Goal: Information Seeking & Learning: Learn about a topic

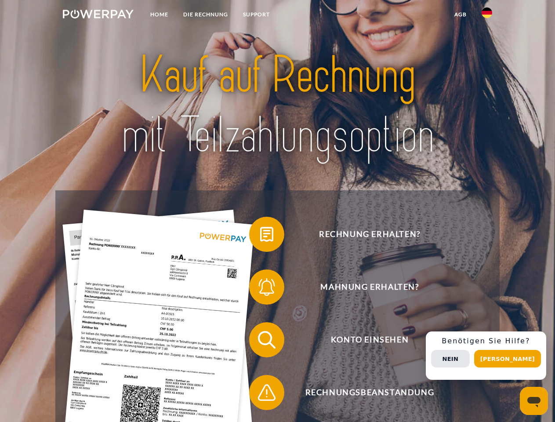
click at [98, 15] on img at bounding box center [98, 14] width 71 height 9
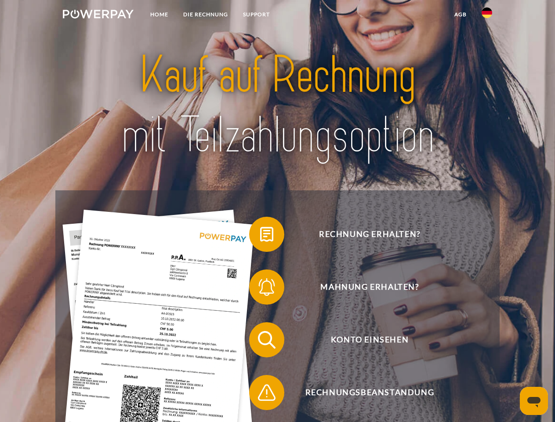
click at [487, 15] on img at bounding box center [487, 12] width 11 height 11
click at [460, 15] on link "agb" at bounding box center [460, 15] width 27 height 16
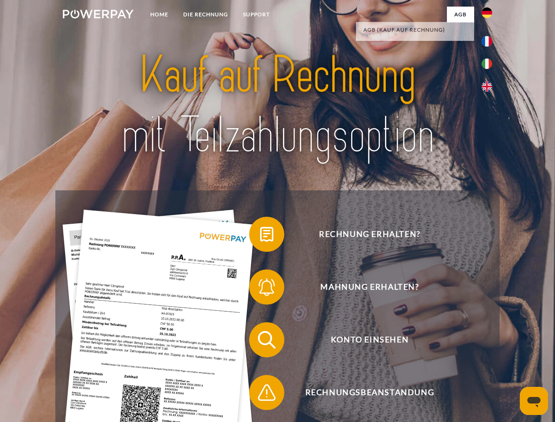
click at [260, 236] on span at bounding box center [254, 234] width 44 height 44
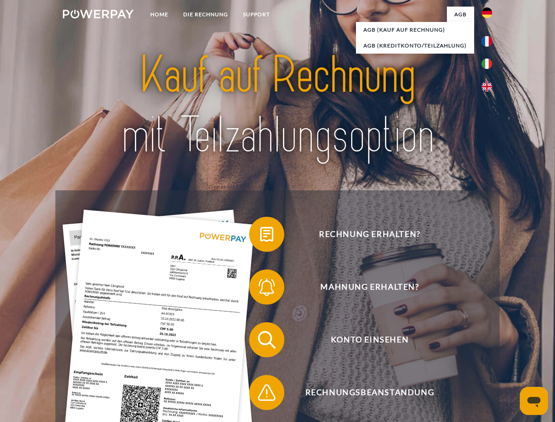
click at [260, 289] on span at bounding box center [254, 287] width 44 height 44
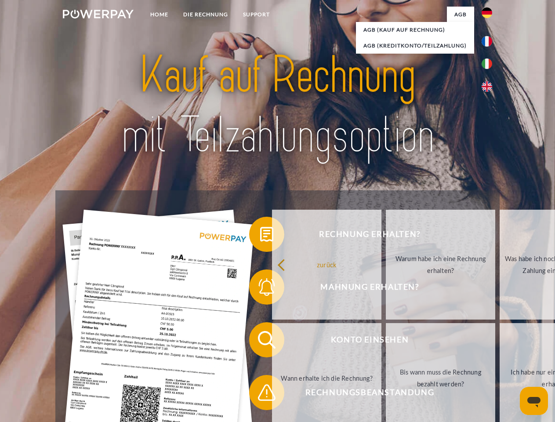
click at [386, 342] on link "Bis wann muss die Rechnung bezahlt werden?" at bounding box center [440, 378] width 109 height 110
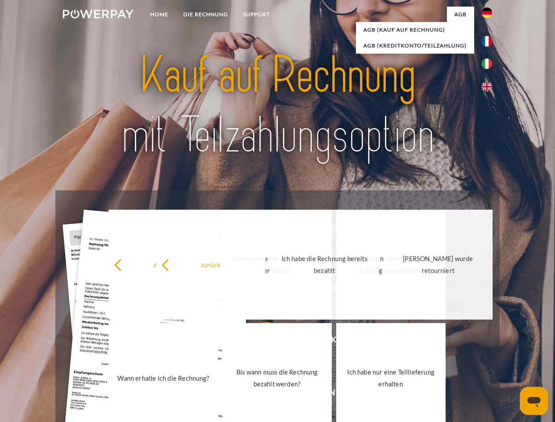
click at [336, 394] on link "Ich habe nur eine Teillieferung erhalten" at bounding box center [390, 378] width 109 height 110
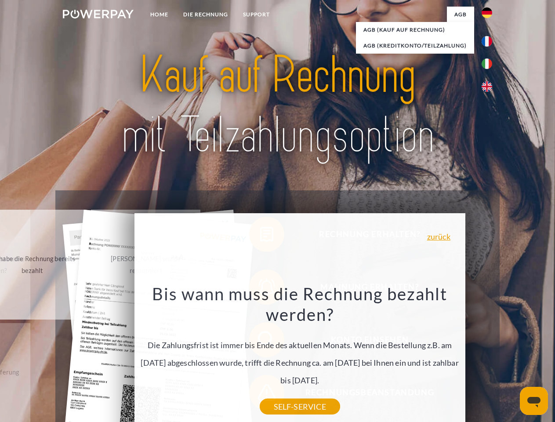
click at [489, 356] on div "Rechnung erhalten? Mahnung erhalten? Konto einsehen" at bounding box center [277, 366] width 444 height 352
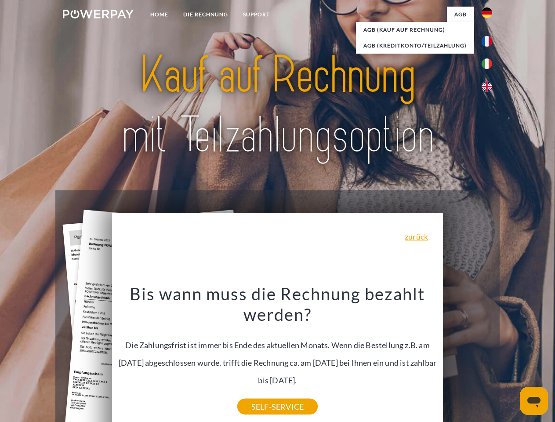
click at [468, 357] on span "Konto einsehen" at bounding box center [369, 339] width 215 height 35
click at [511, 359] on header "Home DIE RECHNUNG SUPPORT" at bounding box center [277, 303] width 555 height 607
